Goal: Check status: Check status

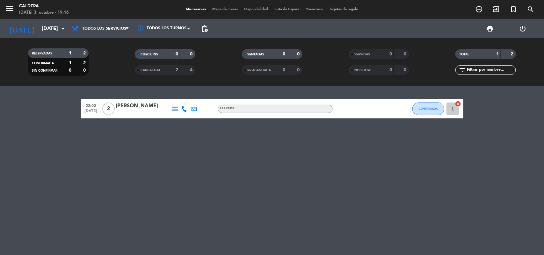
click at [312, 172] on div "22:00 [DATE] 2 [PERSON_NAME] A LA CARTA CONFIRMADA 1 cancel" at bounding box center [272, 170] width 544 height 169
click at [10, 4] on icon "menu" at bounding box center [10, 9] width 10 height 10
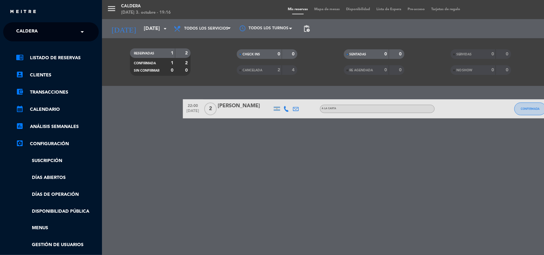
click at [43, 32] on div "× Caldera" at bounding box center [30, 31] width 33 height 13
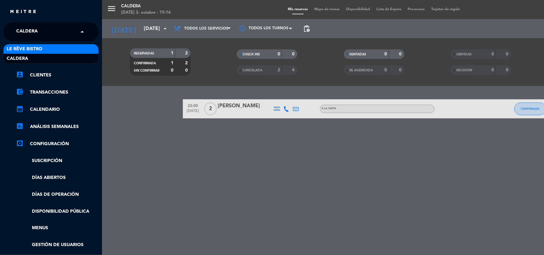
click at [45, 46] on div "Le Rêve Bistro" at bounding box center [51, 49] width 95 height 10
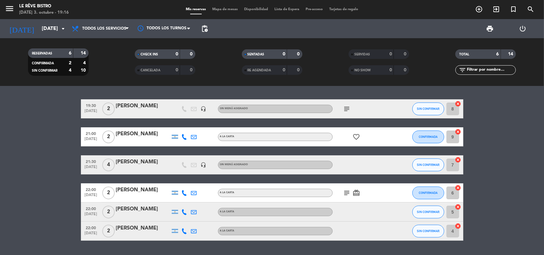
click at [345, 190] on icon "subject" at bounding box center [347, 193] width 8 height 8
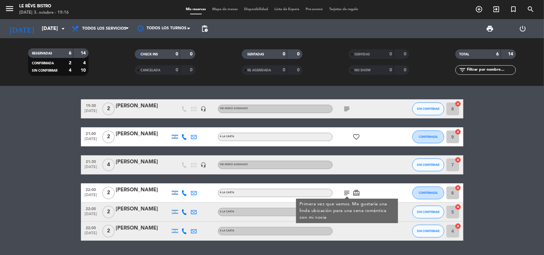
click at [347, 109] on icon "subject" at bounding box center [347, 109] width 8 height 8
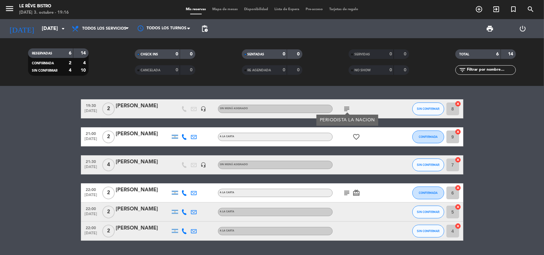
click at [347, 109] on icon "subject" at bounding box center [347, 109] width 8 height 8
click at [359, 136] on icon "favorite_border" at bounding box center [357, 137] width 8 height 8
click at [347, 197] on div "subject card_giftcard" at bounding box center [361, 193] width 57 height 19
click at [347, 195] on icon "subject" at bounding box center [347, 193] width 8 height 8
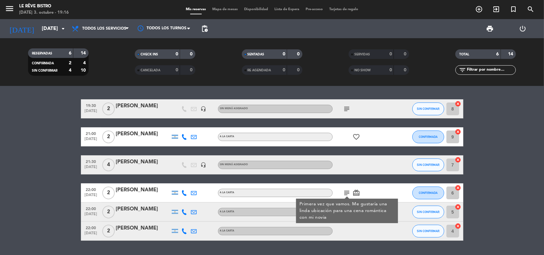
click at [354, 193] on icon "card_giftcard" at bounding box center [357, 193] width 8 height 8
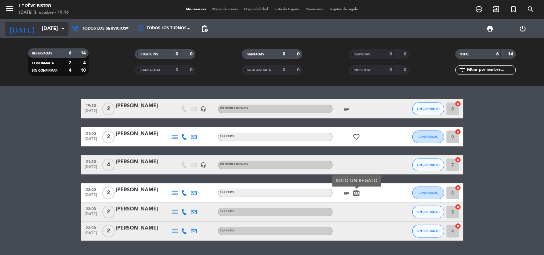
click at [57, 35] on div "[DATE] [DATE] arrow_drop_down" at bounding box center [37, 29] width 64 height 14
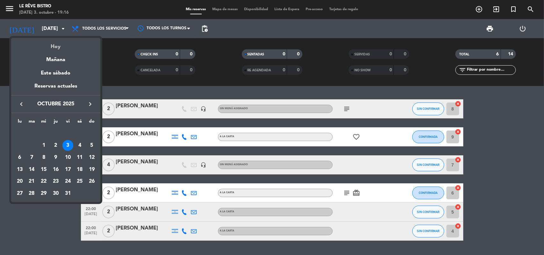
click at [61, 47] on div "Hoy" at bounding box center [55, 44] width 89 height 13
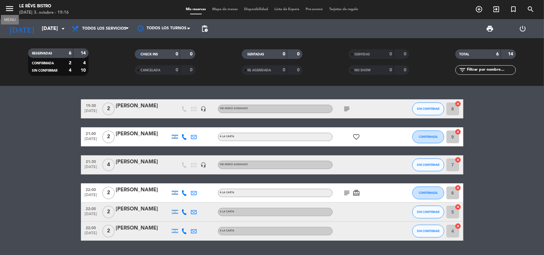
click at [5, 8] on icon "menu" at bounding box center [10, 9] width 10 height 10
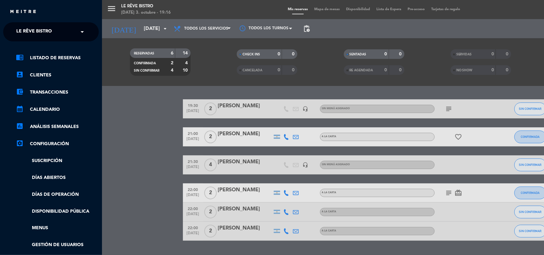
click at [127, 32] on div "menu Le Rêve Bistro [DATE] 3. octubre - 19:16 Mis reservas Mapa de mesas Dispon…" at bounding box center [374, 127] width 544 height 255
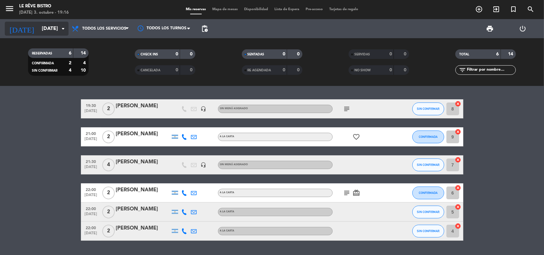
click at [42, 34] on input "[DATE]" at bounding box center [72, 29] width 67 height 12
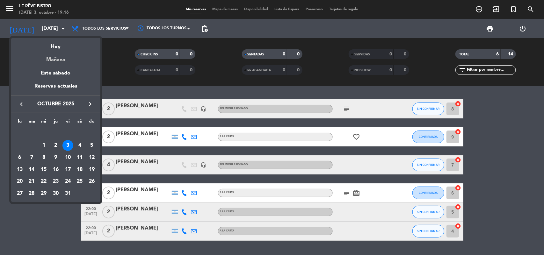
click at [46, 57] on div "Mañana" at bounding box center [55, 57] width 89 height 13
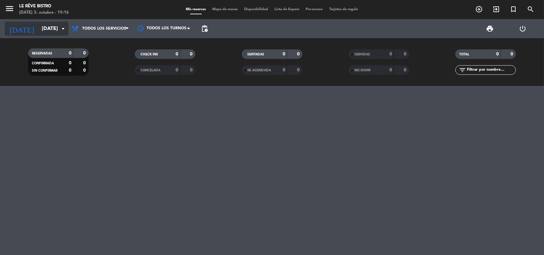
click at [39, 29] on input "[DATE]" at bounding box center [72, 29] width 67 height 12
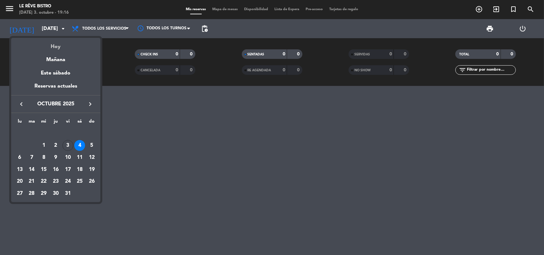
click at [61, 42] on div "Hoy" at bounding box center [55, 44] width 89 height 13
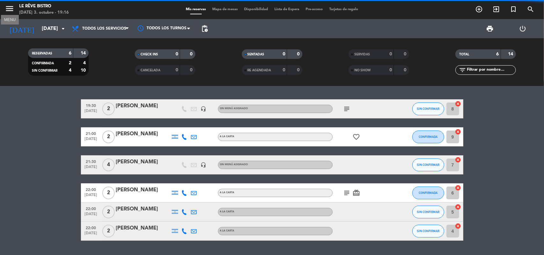
click at [10, 11] on icon "menu" at bounding box center [10, 9] width 10 height 10
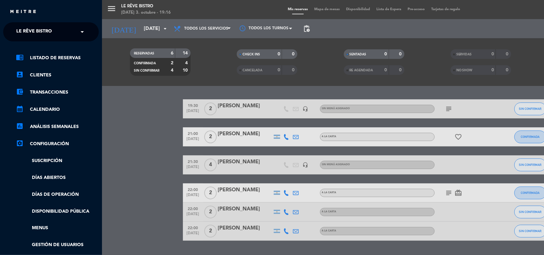
click at [43, 35] on span "Le Rêve Bistro" at bounding box center [34, 31] width 36 height 13
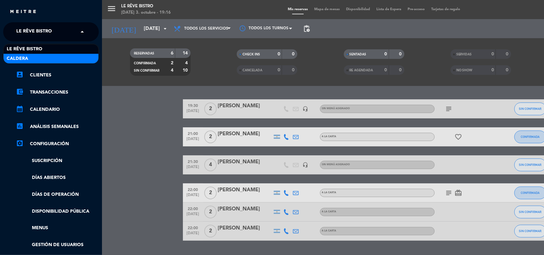
click at [55, 57] on div "Caldera" at bounding box center [51, 59] width 95 height 10
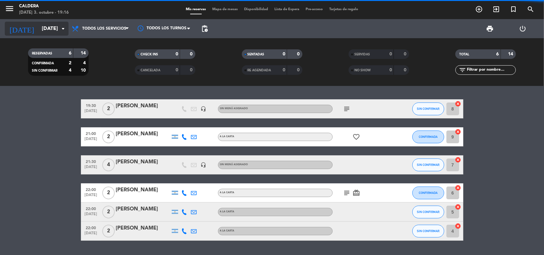
click at [44, 33] on input "[DATE]" at bounding box center [72, 29] width 67 height 12
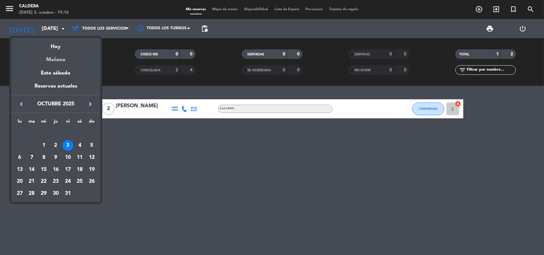
click at [55, 64] on div "Mañana" at bounding box center [55, 57] width 89 height 13
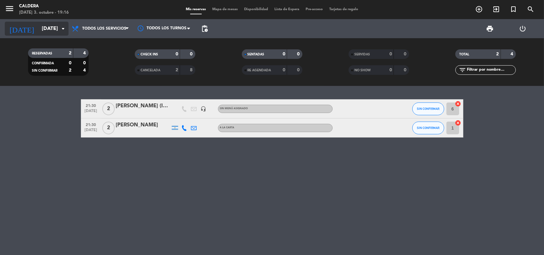
click at [43, 27] on input "[DATE]" at bounding box center [72, 29] width 67 height 12
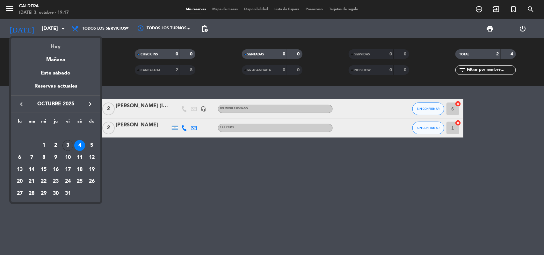
click at [51, 43] on div "Hoy" at bounding box center [55, 44] width 89 height 13
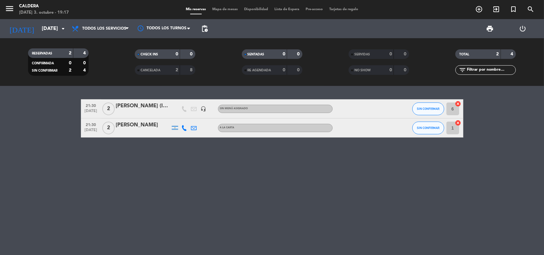
type input "[DATE]"
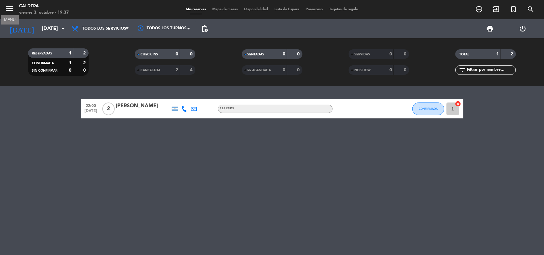
click at [7, 9] on icon "menu" at bounding box center [10, 9] width 10 height 10
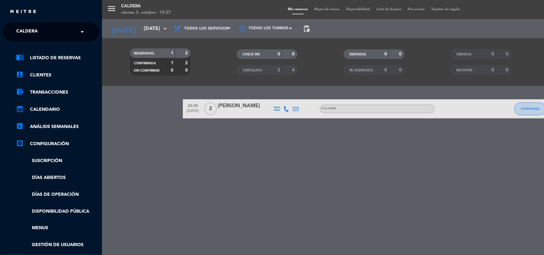
click at [52, 31] on input "text" at bounding box center [52, 32] width 78 height 14
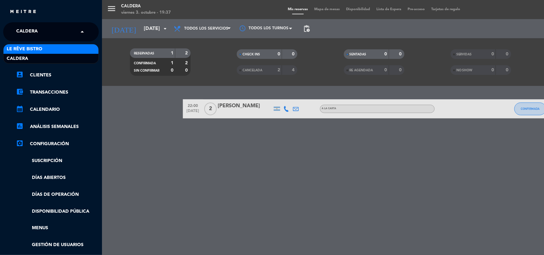
click at [51, 47] on div "Le Rêve Bistro" at bounding box center [51, 49] width 95 height 10
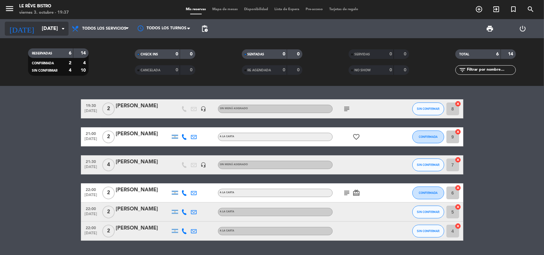
click at [39, 26] on input "[DATE]" at bounding box center [72, 29] width 67 height 12
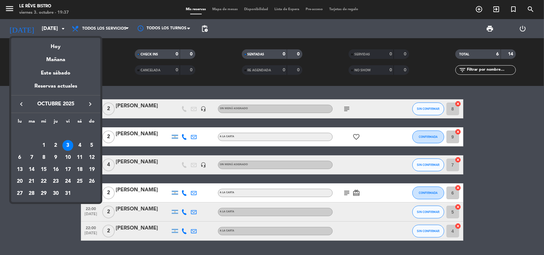
click at [21, 5] on div at bounding box center [272, 127] width 544 height 255
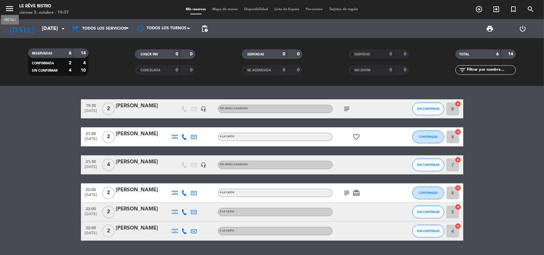
click at [11, 9] on icon "menu" at bounding box center [10, 9] width 10 height 10
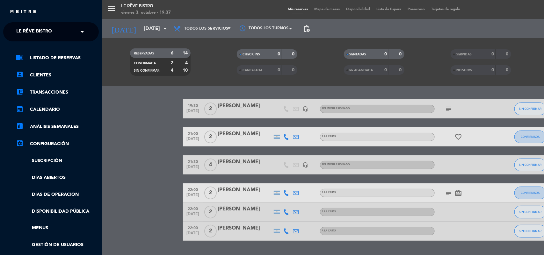
click at [27, 32] on span "Le Rêve Bistro" at bounding box center [34, 31] width 36 height 13
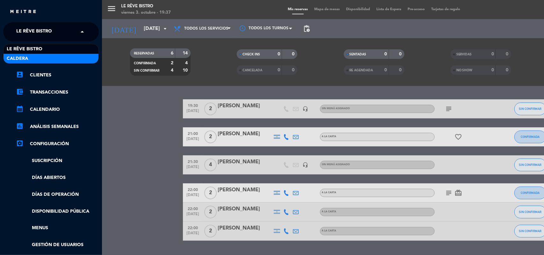
click at [33, 56] on div "Caldera" at bounding box center [51, 59] width 95 height 10
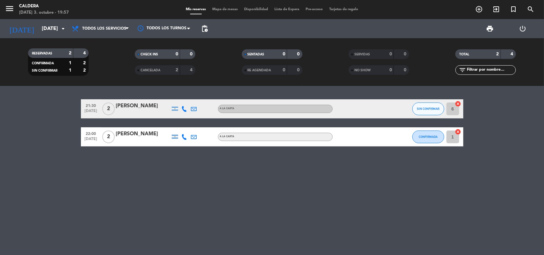
click at [190, 208] on div "21:30 [DATE] 2 [PERSON_NAME] A LA CARTA SIN CONFIRMAR 6 cancel 22:00 [DATE] 2 […" at bounding box center [272, 170] width 544 height 169
click at [496, 109] on bookings-row "21:30 [DATE] 2 [PERSON_NAME] A LA CARTA SIN CONFIRMAR 6 cancel 22:00 [DATE] 2 […" at bounding box center [272, 122] width 544 height 47
click at [459, 190] on div "21:30 [DATE] 2 [PERSON_NAME] A LA CARTA SIN CONFIRMAR 6 cancel 22:00 [DATE] 2 […" at bounding box center [272, 170] width 544 height 169
click at [290, 171] on div "21:30 [DATE] 2 [PERSON_NAME] A LA CARTA SIN CONFIRMAR 6 cancel 22:00 [DATE] 2 […" at bounding box center [272, 170] width 544 height 169
